Goal: Task Accomplishment & Management: Use online tool/utility

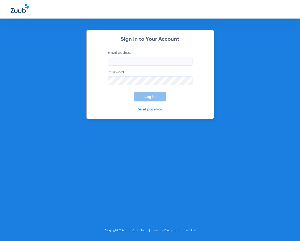
type input "jrosario@cfhconline.org"
click at [146, 97] on span "Log In" at bounding box center [150, 97] width 11 height 4
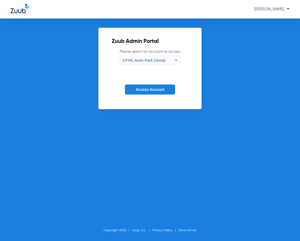
click at [139, 63] on div "CFHC Avon Park Dental" at bounding box center [149, 60] width 52 height 9
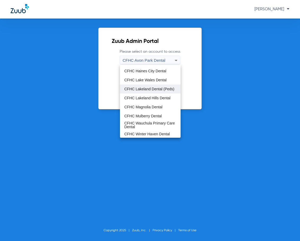
scroll to position [35, 0]
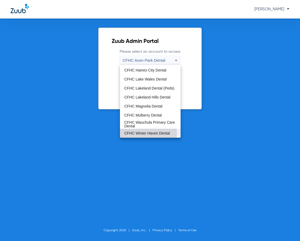
click at [146, 133] on span "CFHC Winter Haven Dental" at bounding box center [147, 134] width 46 height 4
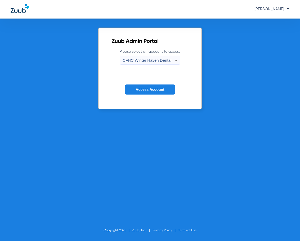
click at [148, 92] on span "Access Account" at bounding box center [150, 89] width 29 height 4
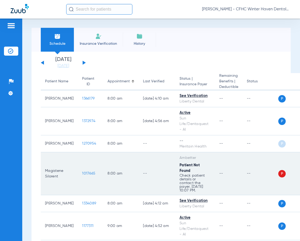
click at [163, 178] on td "--" at bounding box center [157, 173] width 37 height 43
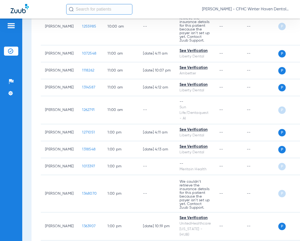
scroll to position [504, 0]
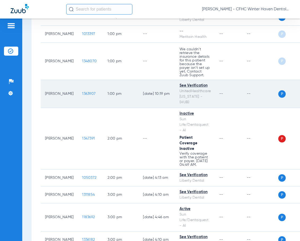
click at [82, 96] on span "1363907" at bounding box center [89, 94] width 14 height 4
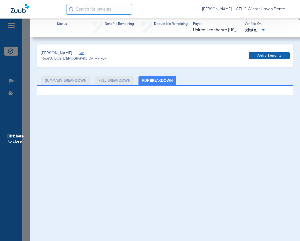
click at [272, 56] on span "Verify Benefits" at bounding box center [269, 56] width 25 height 4
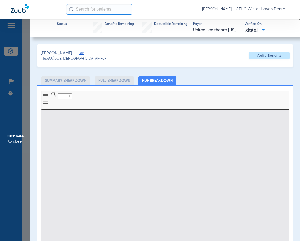
type input "0"
select select "page-width"
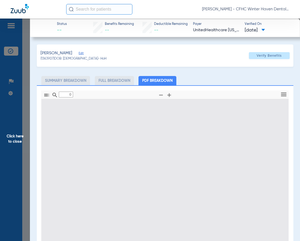
type input "1"
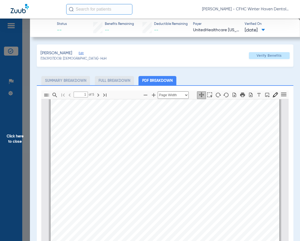
scroll to position [0, 0]
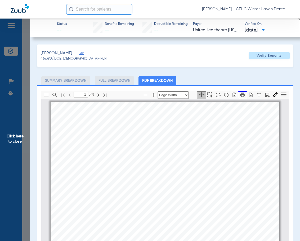
click at [240, 96] on icon "button" at bounding box center [243, 95] width 6 height 6
drag, startPoint x: 5, startPoint y: 127, endPoint x: 30, endPoint y: 103, distance: 35.3
click at [7, 128] on span "Click here to close" at bounding box center [15, 139] width 30 height 241
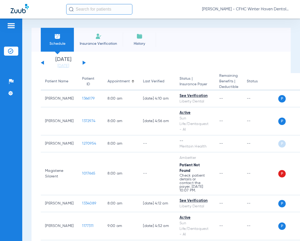
click at [83, 62] on button at bounding box center [84, 63] width 3 height 4
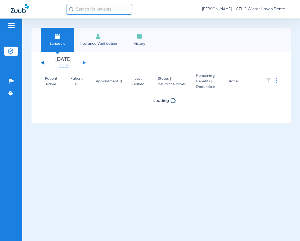
click at [83, 62] on button at bounding box center [84, 63] width 3 height 4
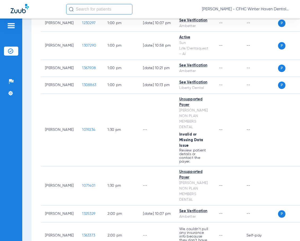
scroll to position [981, 0]
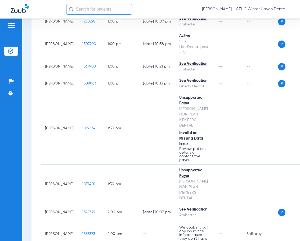
click at [22, 178] on div "Schedule Insurance Verification History Last Appt. Sync Time: Today - 01:01 PM …" at bounding box center [161, 130] width 278 height 223
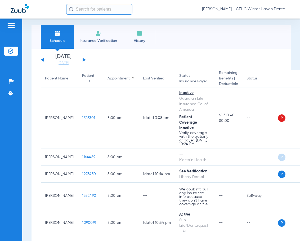
scroll to position [0, 0]
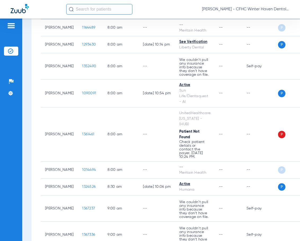
scroll to position [159, 0]
